Goal: Transaction & Acquisition: Obtain resource

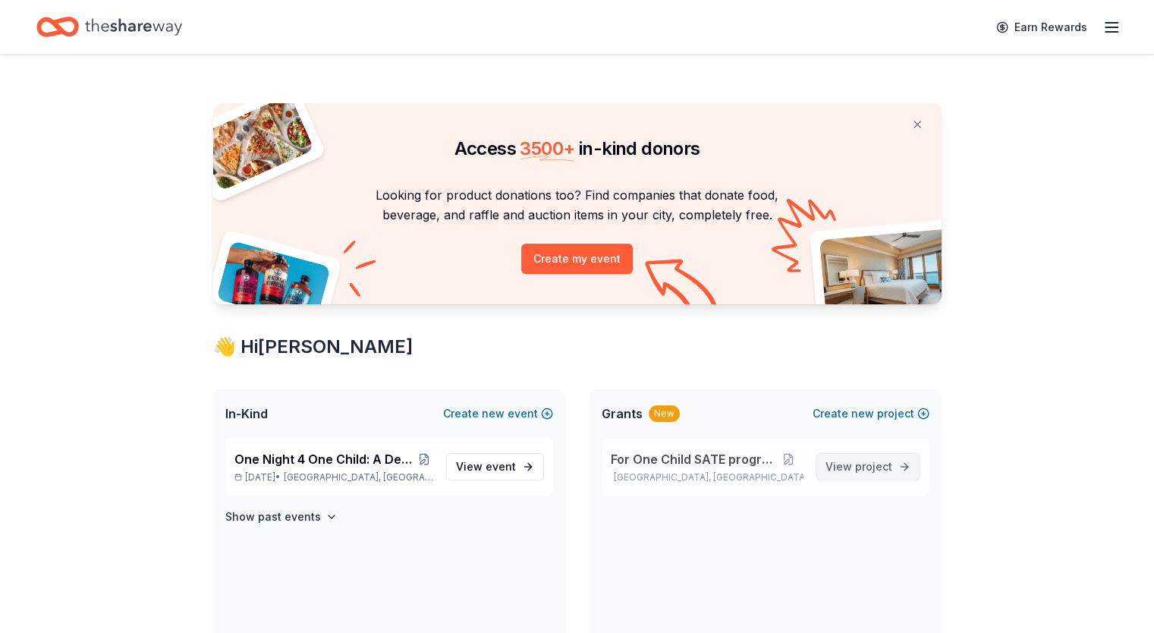
click at [870, 475] on link "View project" at bounding box center [868, 466] width 105 height 27
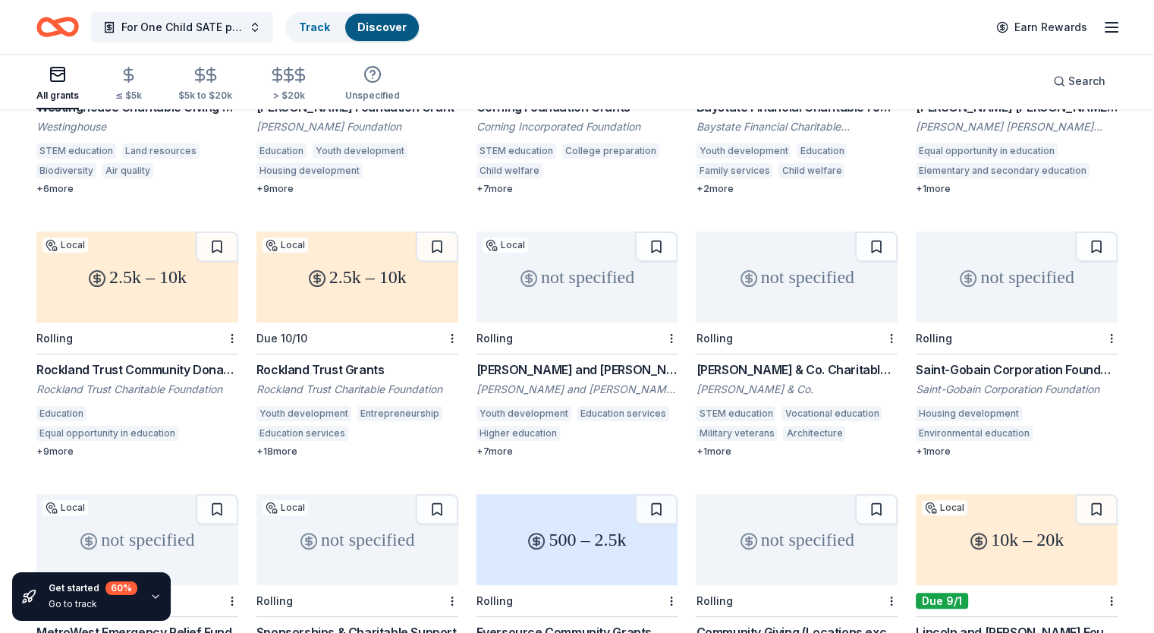
scroll to position [310, 0]
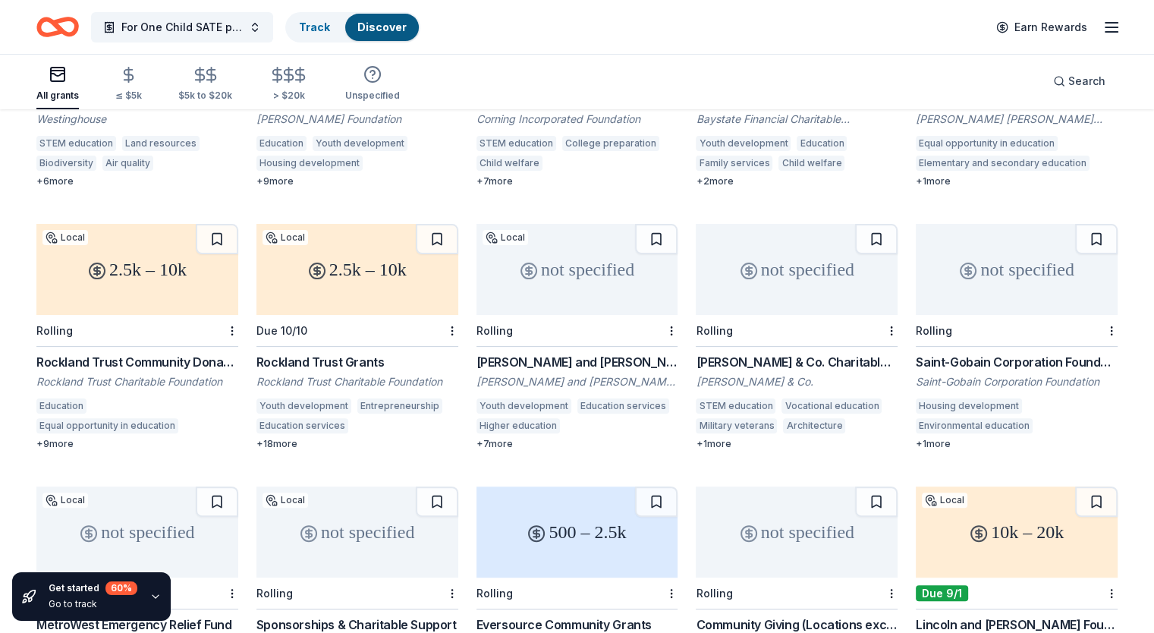
click at [318, 353] on div "Rockland Trust Grants" at bounding box center [357, 362] width 202 height 18
click at [599, 278] on div "not specified" at bounding box center [577, 269] width 202 height 91
click at [140, 254] on div "2.5k – 10k" at bounding box center [137, 269] width 202 height 91
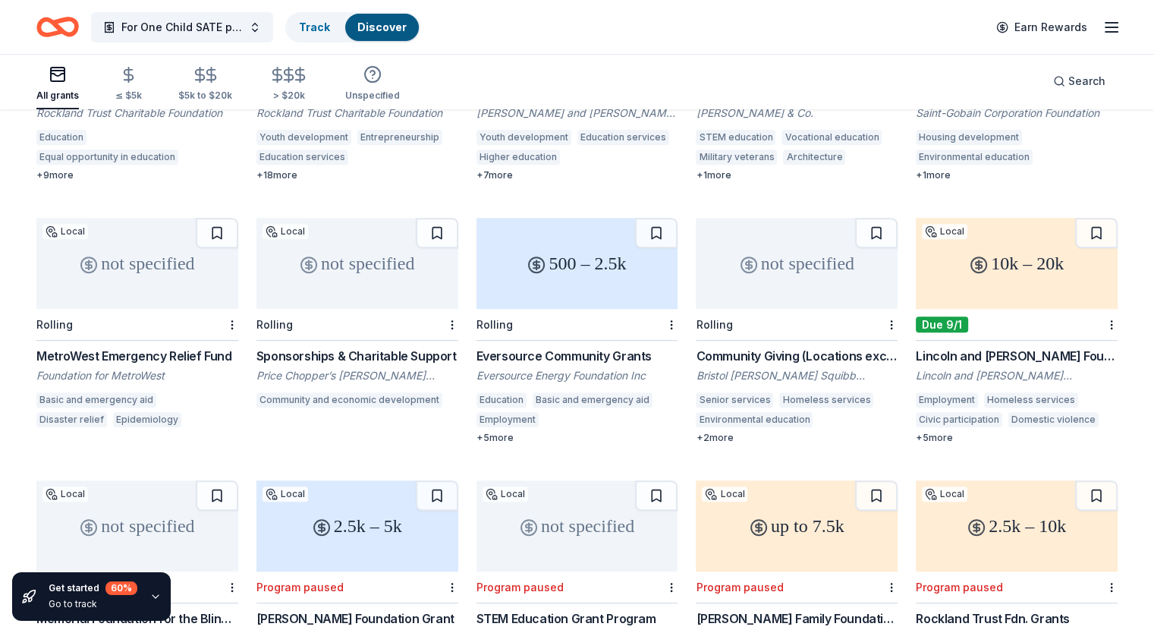
scroll to position [586, 0]
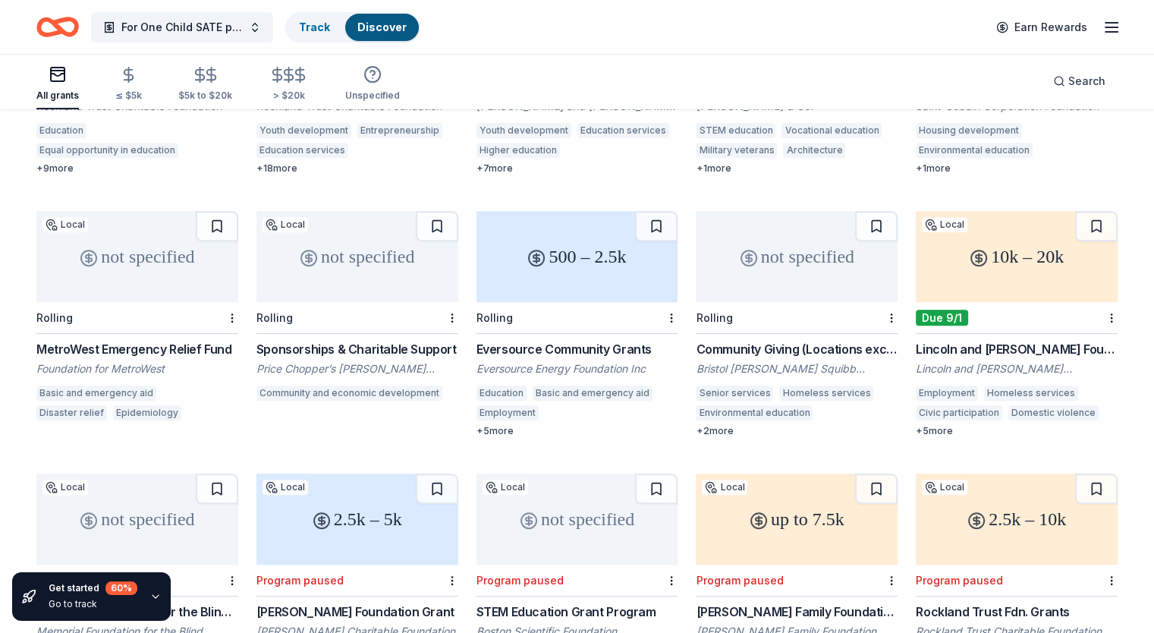
click at [322, 361] on div "Price Chopper’s [PERSON_NAME] Foundation" at bounding box center [357, 368] width 202 height 15
click at [568, 340] on div "Eversource Community Grants" at bounding box center [577, 349] width 202 height 18
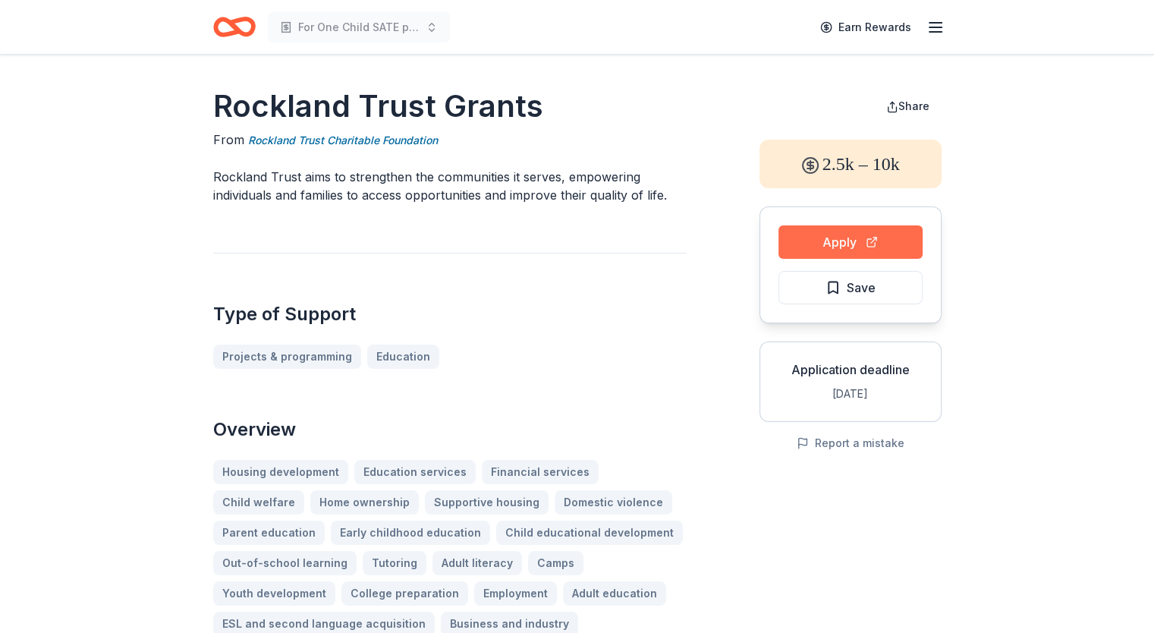
click at [827, 240] on button "Apply" at bounding box center [850, 241] width 144 height 33
click at [883, 235] on button "Apply" at bounding box center [850, 241] width 144 height 33
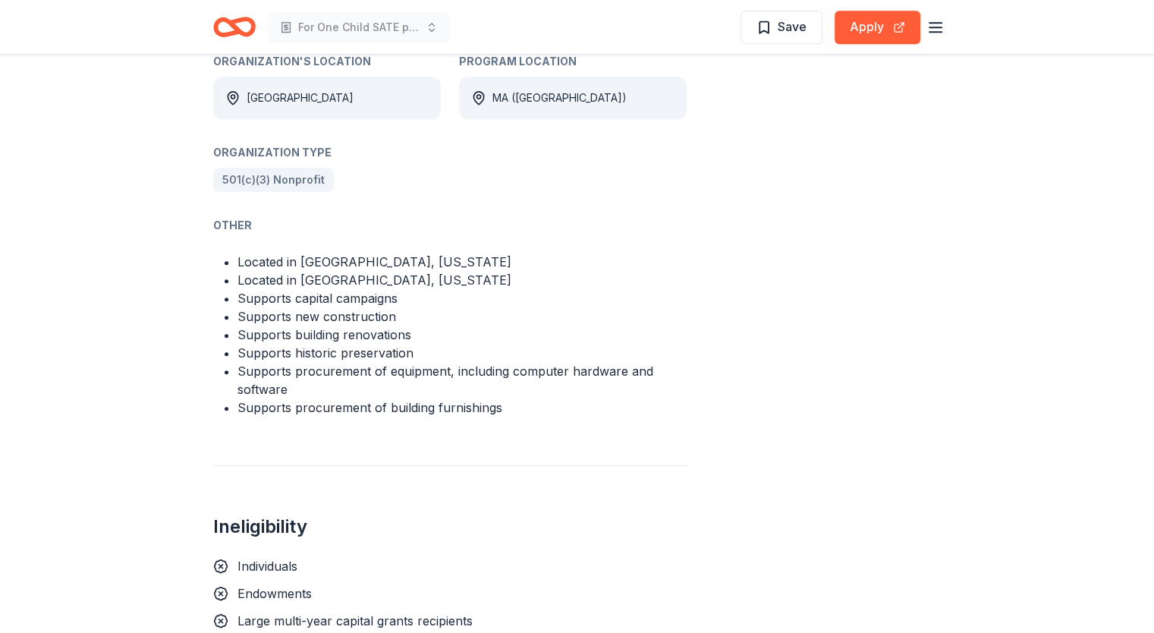
scroll to position [926, 0]
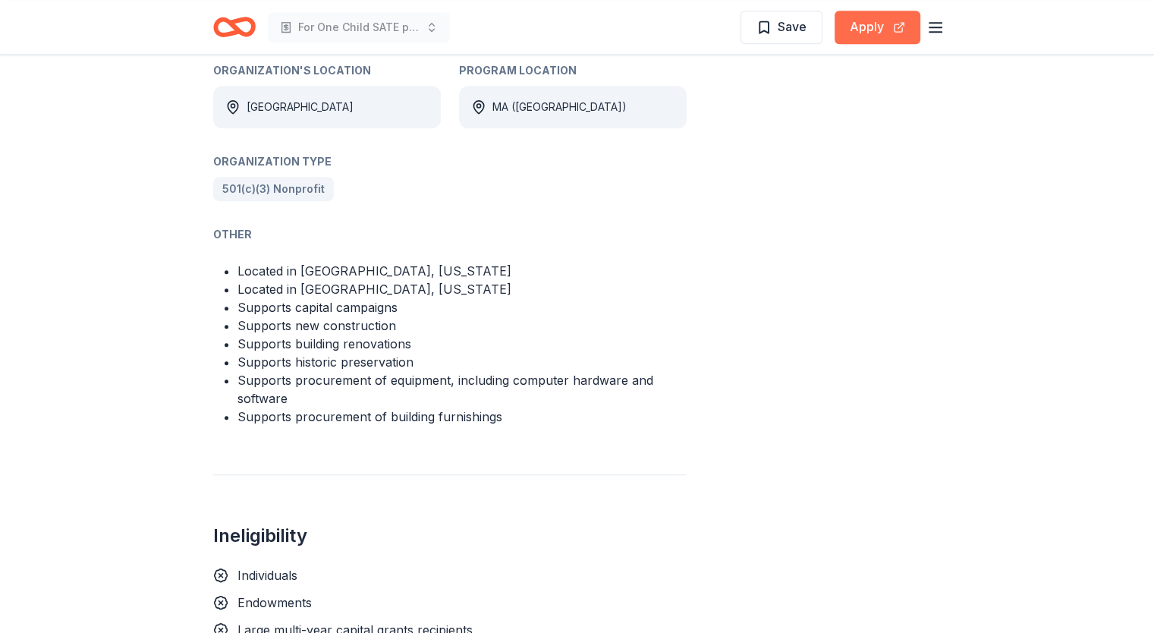
click at [864, 22] on button "Apply" at bounding box center [878, 27] width 86 height 33
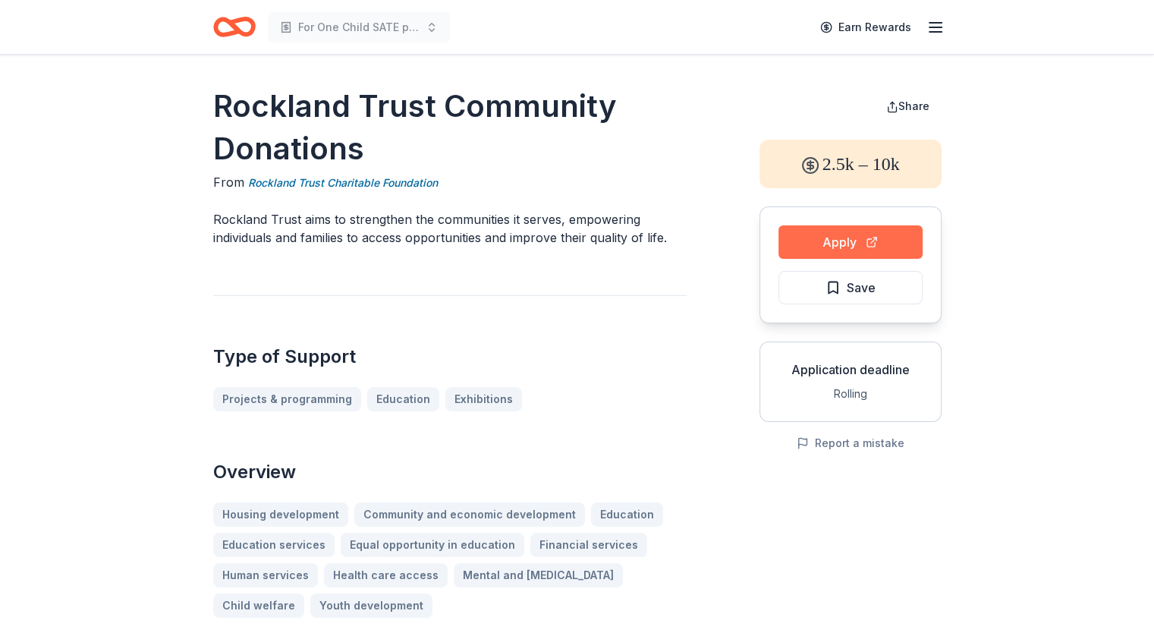
click at [831, 239] on button "Apply" at bounding box center [850, 241] width 144 height 33
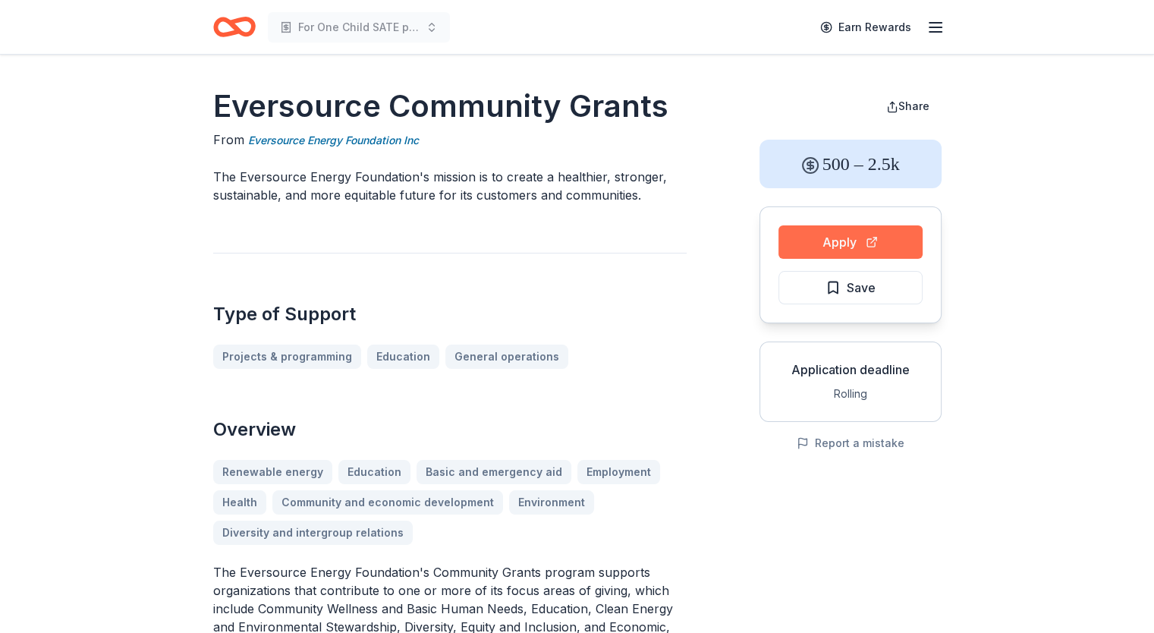
click at [826, 241] on button "Apply" at bounding box center [850, 241] width 144 height 33
